Goal: Complete application form

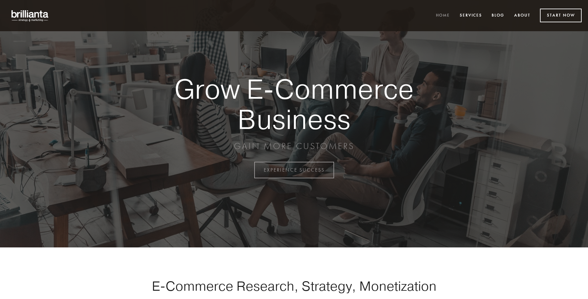
scroll to position [1668, 0]
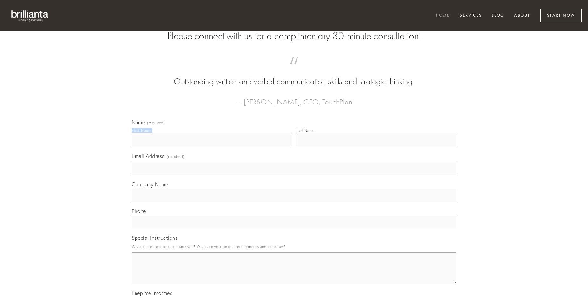
type input "[PERSON_NAME]"
click at [376, 146] on input "Last Name" at bounding box center [376, 139] width 161 height 13
type input "[PERSON_NAME]"
click at [294, 175] on input "Email Address (required)" at bounding box center [294, 168] width 325 height 13
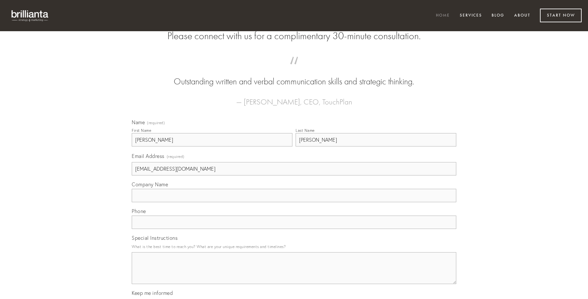
type input "[EMAIL_ADDRESS][DOMAIN_NAME]"
click at [294, 202] on input "Company Name" at bounding box center [294, 195] width 325 height 13
type input "celo"
click at [294, 229] on input "text" at bounding box center [294, 221] width 325 height 13
click at [294, 274] on textarea "Special Instructions" at bounding box center [294, 268] width 325 height 32
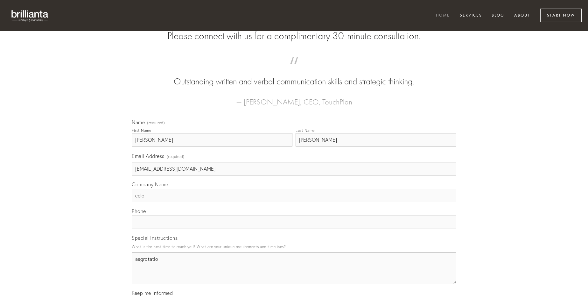
type textarea "aegrotatio"
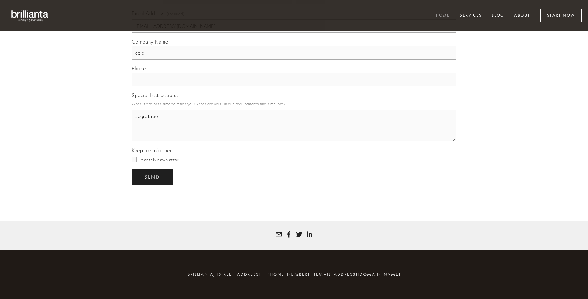
click at [153, 177] on span "send" at bounding box center [152, 177] width 16 height 6
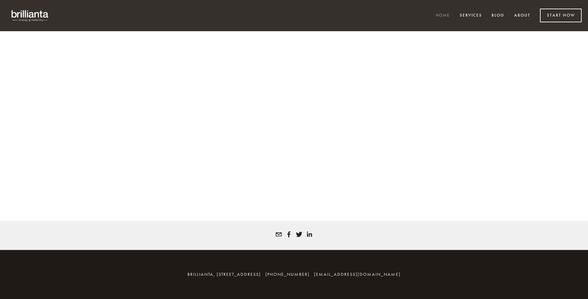
scroll to position [1659, 0]
